Goal: Information Seeking & Learning: Learn about a topic

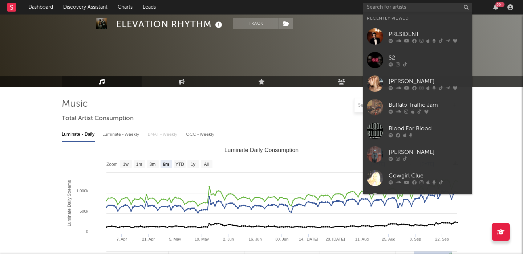
select select "6m"
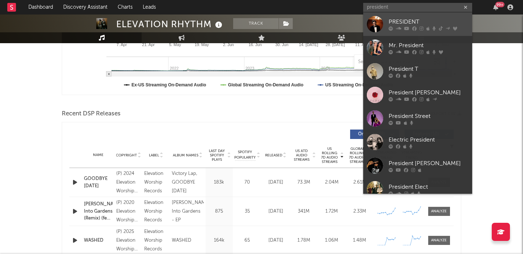
type input "president"
click at [419, 23] on div "PRESIDENT" at bounding box center [428, 21] width 80 height 9
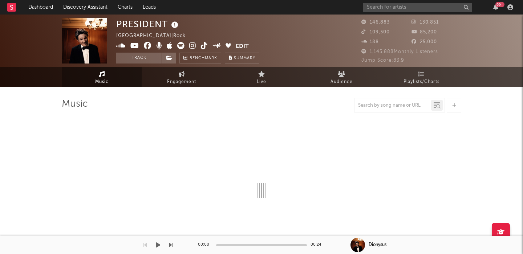
select select "1w"
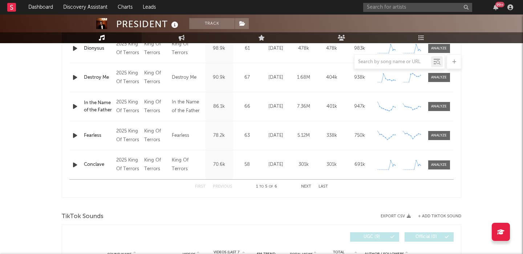
scroll to position [330, 0]
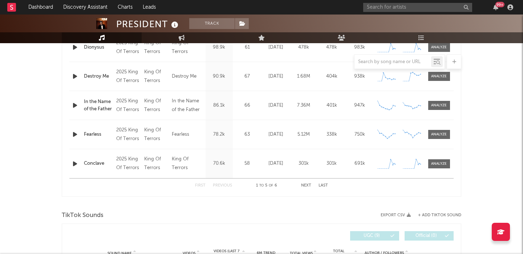
click at [306, 185] on button "Next" at bounding box center [306, 186] width 10 height 4
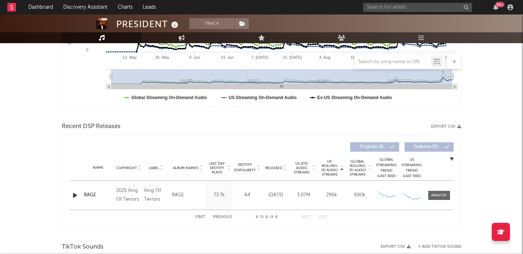
scroll to position [161, 0]
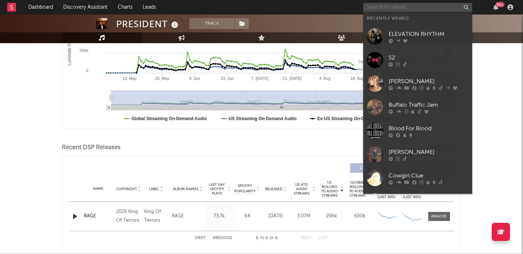
click at [390, 7] on input "text" at bounding box center [417, 7] width 109 height 9
paste input "[URL][DOMAIN_NAME]"
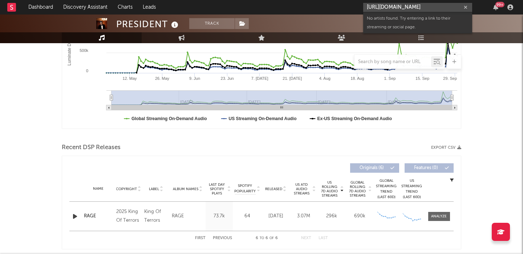
scroll to position [0, 0]
click at [385, 8] on input "[URL][DOMAIN_NAME]" at bounding box center [417, 7] width 109 height 9
paste input "@_blairmuir"
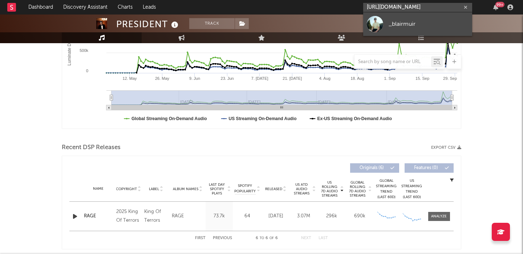
type input "[URL][DOMAIN_NAME]"
click at [411, 16] on link "_blairmuir" at bounding box center [417, 24] width 109 height 24
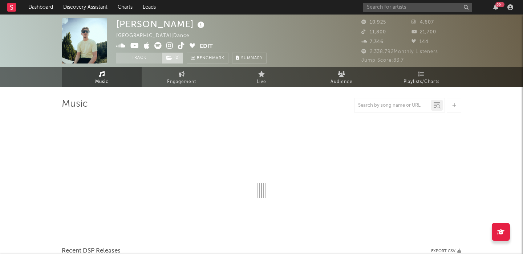
click at [172, 53] on span "( 2 )" at bounding box center [173, 58] width 22 height 11
select select "6m"
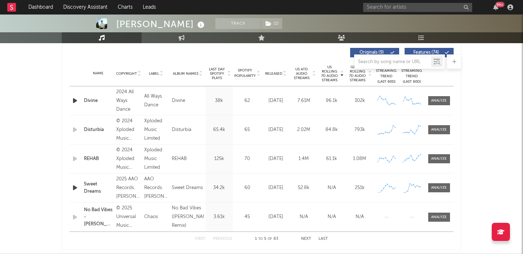
scroll to position [248, 0]
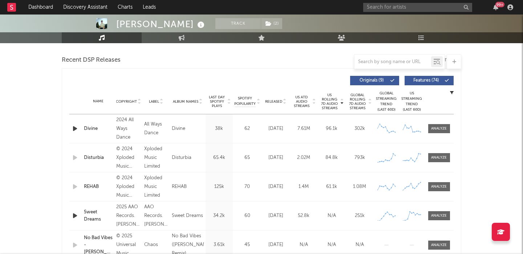
click at [273, 102] on span "Released" at bounding box center [273, 101] width 17 height 4
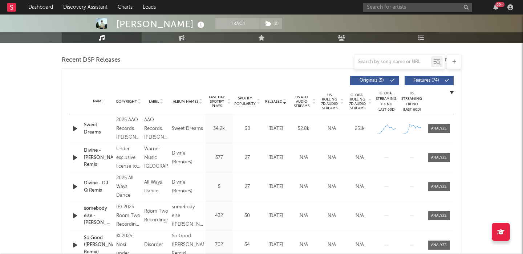
click at [424, 82] on span "Features ( 74 )" at bounding box center [425, 80] width 33 height 4
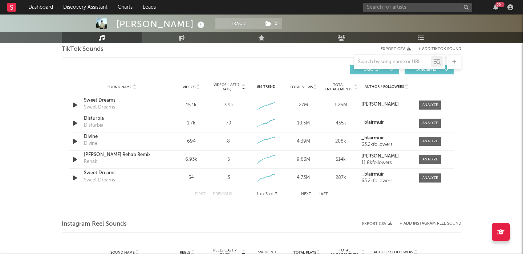
scroll to position [519, 0]
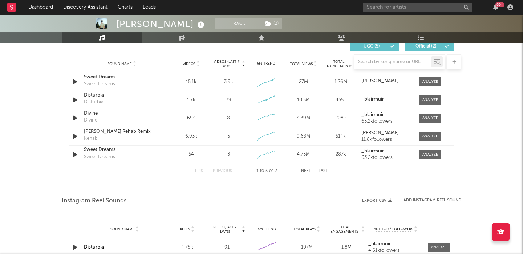
click at [287, 182] on div "Videos (last 7 days) Sound Name Videos Videos (last 7 days) Total Views Total E…" at bounding box center [261, 108] width 399 height 148
click at [431, 78] on span at bounding box center [430, 81] width 22 height 9
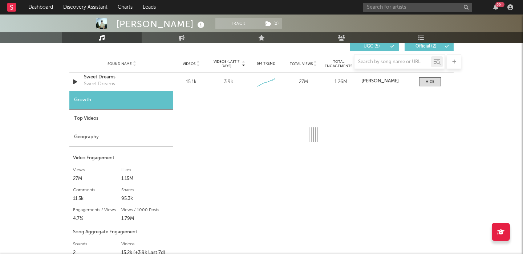
select select "1w"
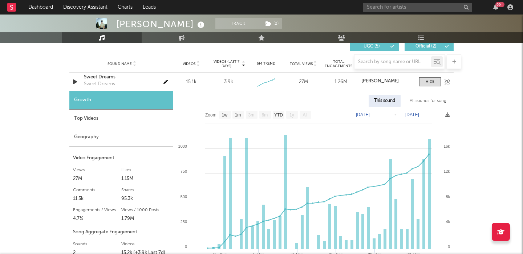
click at [73, 83] on icon "button" at bounding box center [75, 81] width 8 height 9
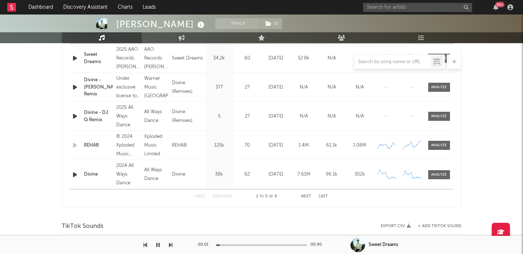
scroll to position [278, 0]
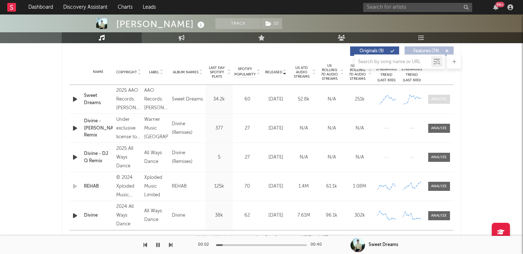
click at [434, 99] on div at bounding box center [439, 99] width 16 height 5
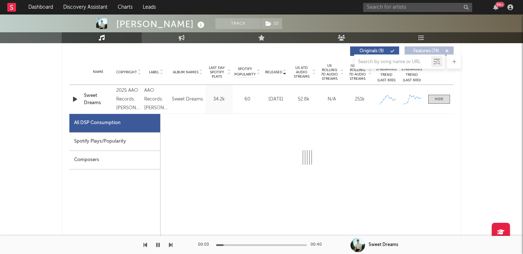
select select "1w"
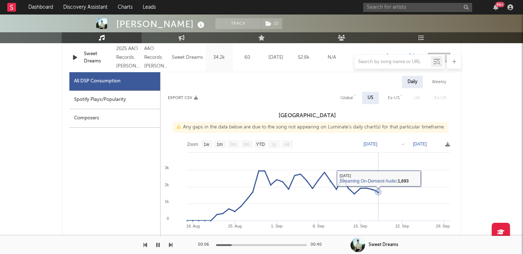
scroll to position [305, 0]
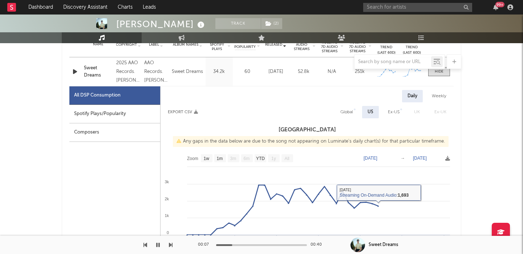
click at [351, 105] on div "Daily Weekly Export CSV Global US Ex-US [GEOGRAPHIC_DATA] Ex-UK [GEOGRAPHIC_DAT…" at bounding box center [306, 257] width 293 height 334
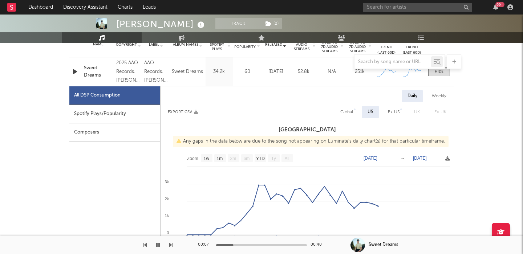
click at [351, 112] on div "Global" at bounding box center [346, 112] width 13 height 9
select select "1w"
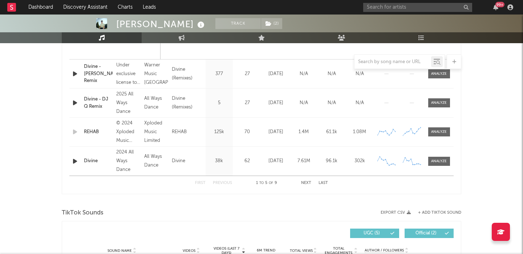
scroll to position [750, 0]
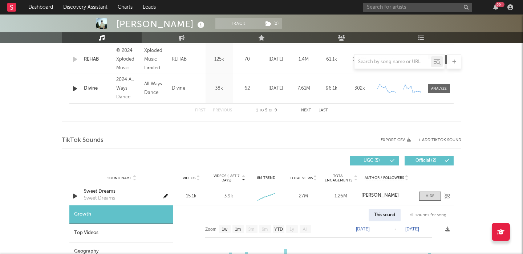
click at [76, 194] on icon "button" at bounding box center [75, 196] width 8 height 9
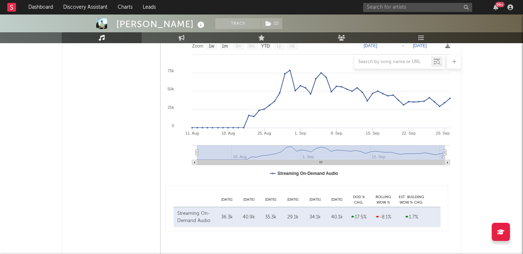
scroll to position [281, 0]
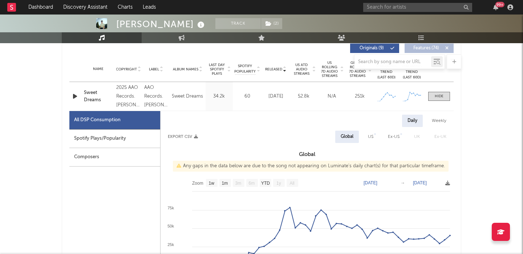
click at [74, 96] on icon "button" at bounding box center [75, 96] width 8 height 9
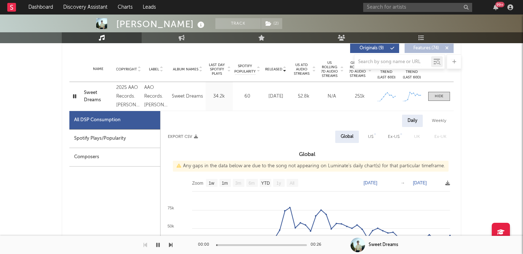
click at [370, 138] on div "US" at bounding box center [370, 137] width 5 height 9
select select "1w"
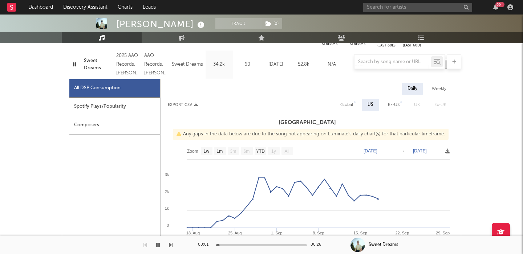
scroll to position [314, 0]
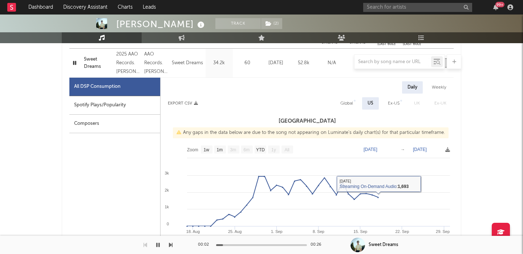
click at [354, 105] on div "Global" at bounding box center [347, 103] width 24 height 12
select select "1w"
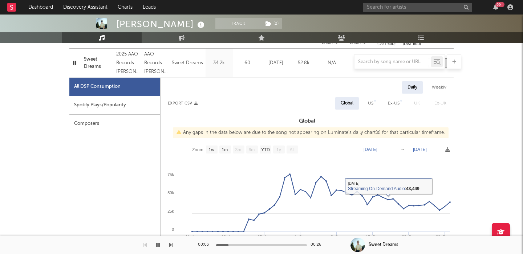
click at [114, 98] on div "Spotify Plays/Popularity" at bounding box center [114, 105] width 91 height 19
select select "1w"
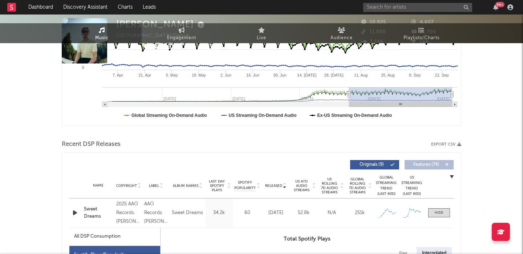
scroll to position [0, 0]
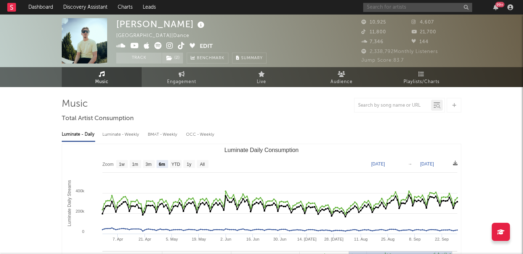
click at [400, 7] on input "text" at bounding box center [417, 7] width 109 height 9
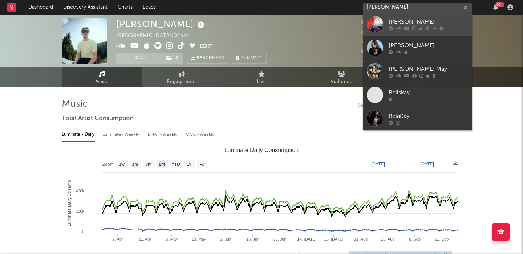
type input "[PERSON_NAME]"
click at [402, 20] on div "[PERSON_NAME]" at bounding box center [428, 21] width 80 height 9
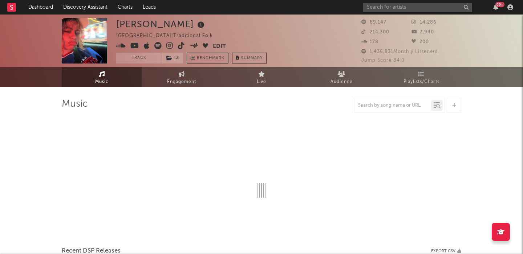
select select "1w"
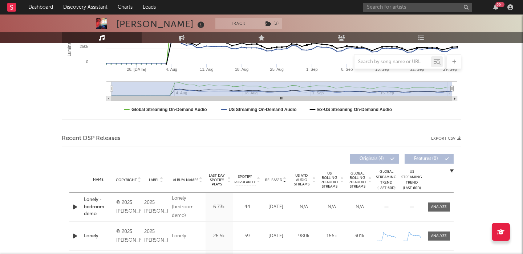
scroll to position [195, 0]
